Goal: Find specific page/section: Find specific page/section

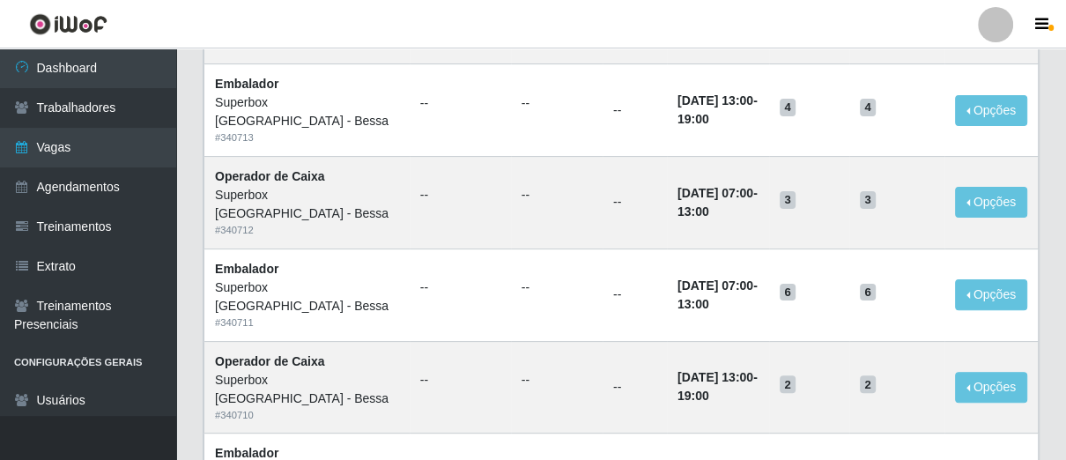
scroll to position [98, 0]
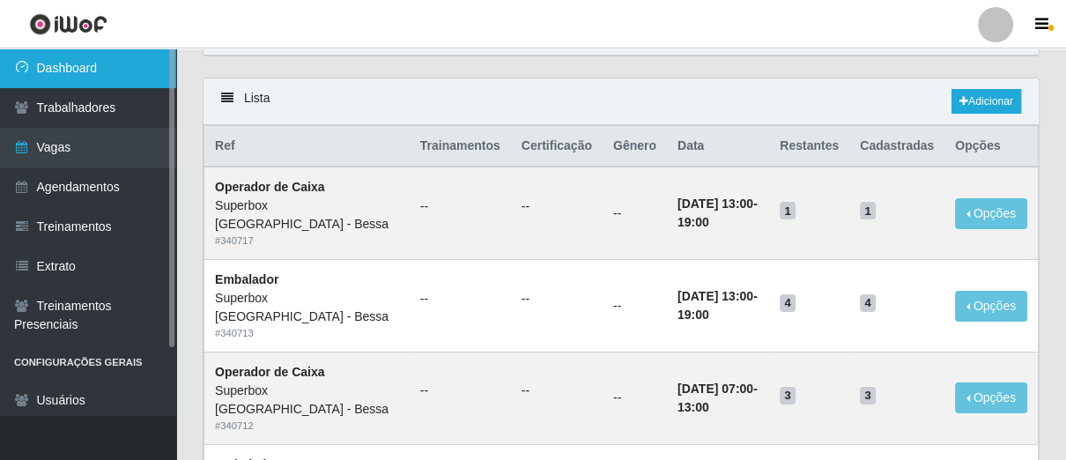
click at [157, 78] on link "Dashboard" at bounding box center [88, 68] width 176 height 40
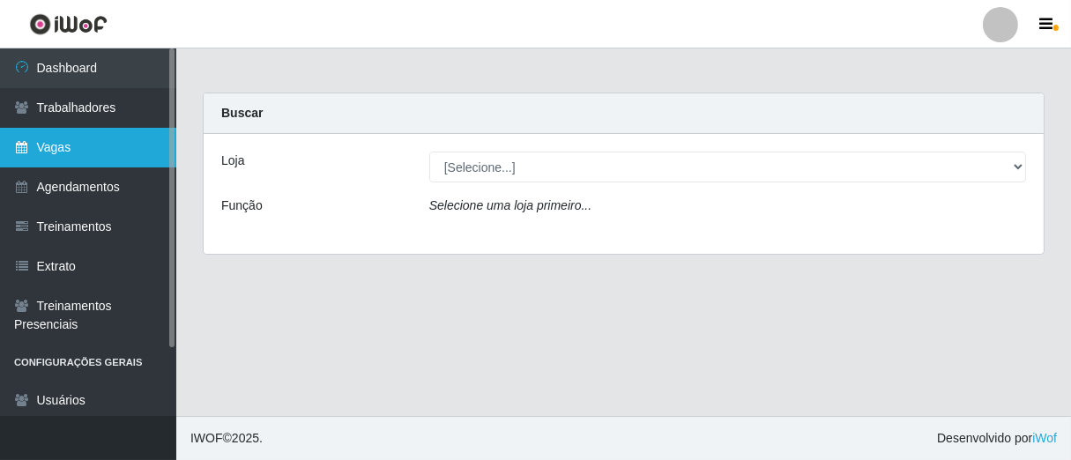
click at [144, 148] on link "Vagas" at bounding box center [88, 148] width 176 height 40
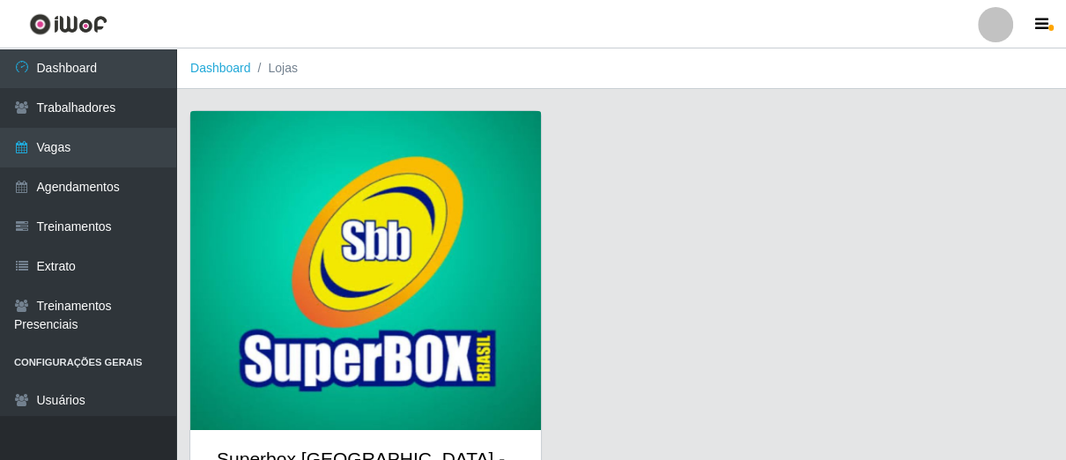
scroll to position [93, 0]
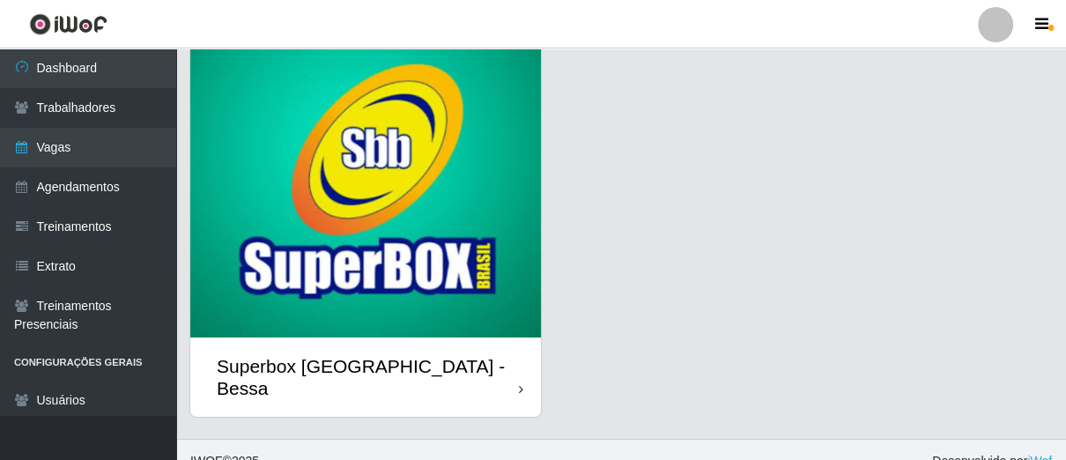
click at [516, 362] on div "Superbox [GEOGRAPHIC_DATA] - Bessa" at bounding box center [365, 376] width 351 height 79
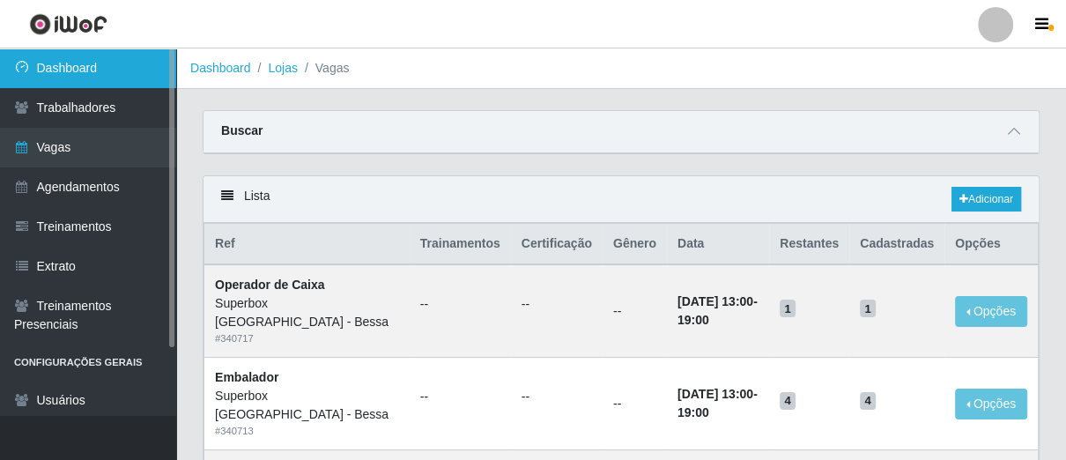
click at [100, 65] on link "Dashboard" at bounding box center [88, 68] width 176 height 40
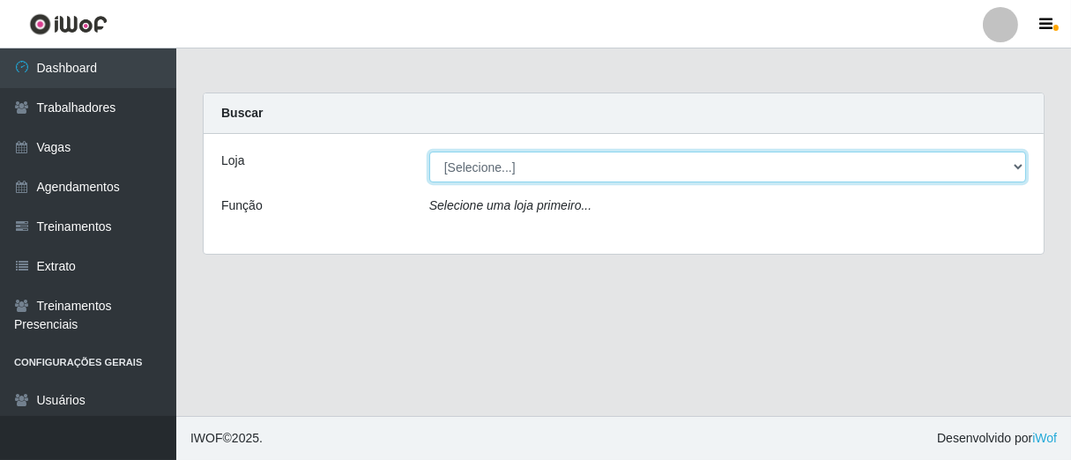
click at [626, 161] on select "[Selecione...] Superbox [GEOGRAPHIC_DATA] - Bessa" at bounding box center [727, 167] width 597 height 31
select select "206"
click at [429, 152] on select "[Selecione...] Superbox [GEOGRAPHIC_DATA] - Bessa" at bounding box center [727, 167] width 597 height 31
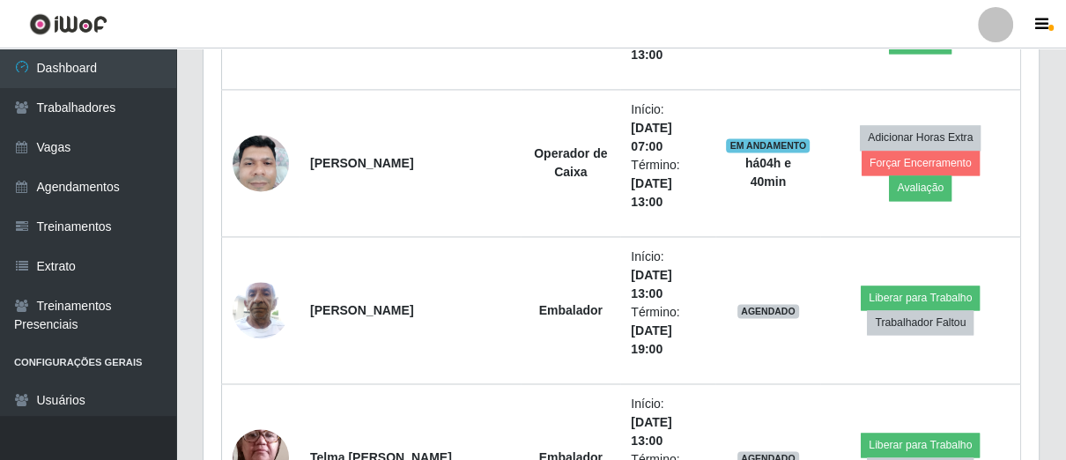
scroll to position [1958, 0]
